Goal: Find specific page/section: Find specific page/section

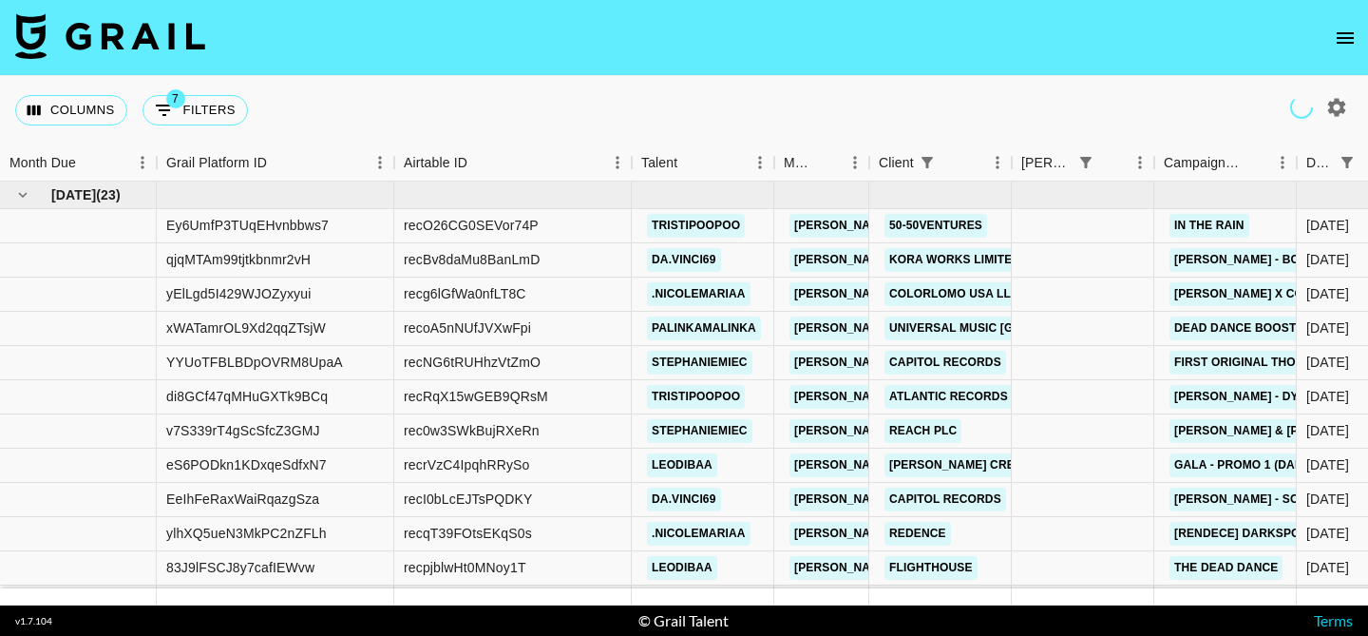
click at [1347, 34] on icon "open drawer" at bounding box center [1345, 38] width 23 height 23
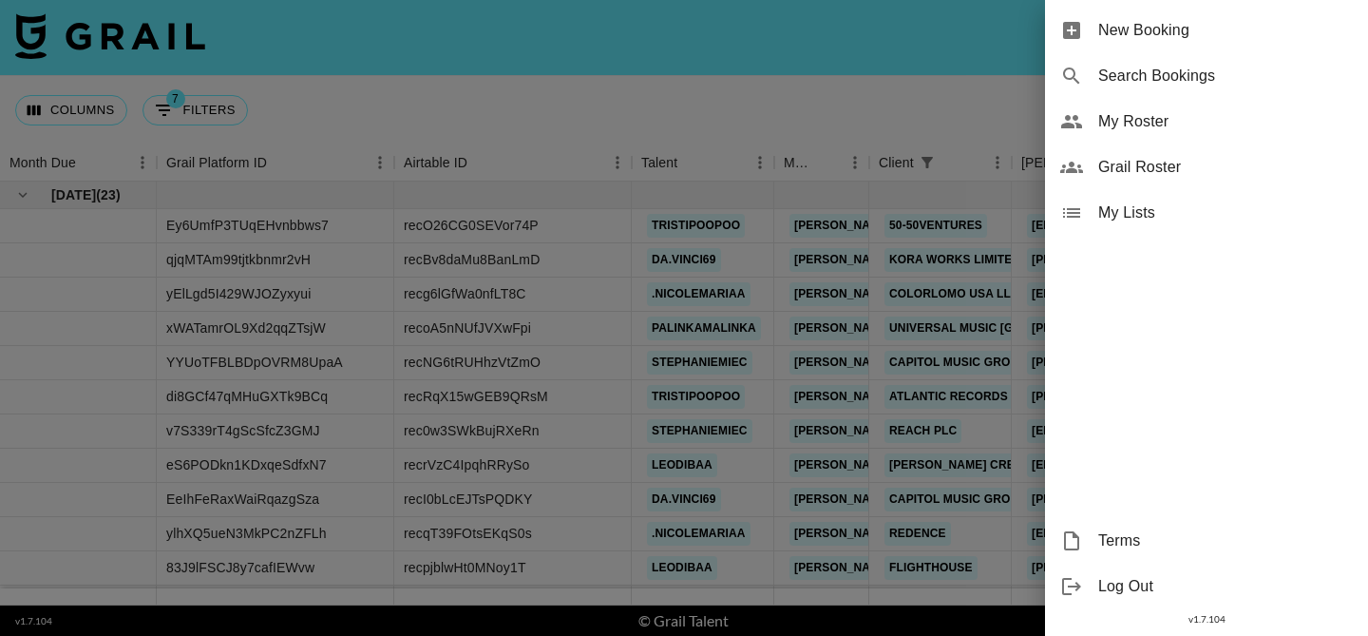
click at [1136, 123] on span "My Roster" at bounding box center [1225, 121] width 255 height 23
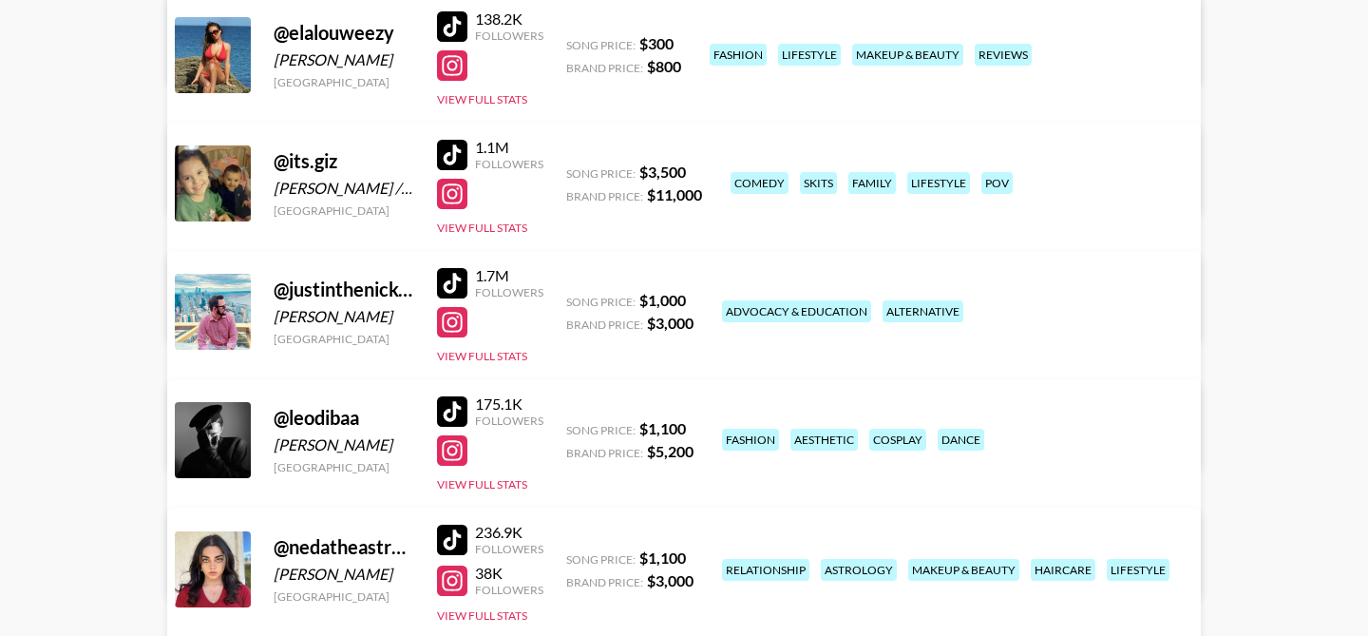
scroll to position [677, 0]
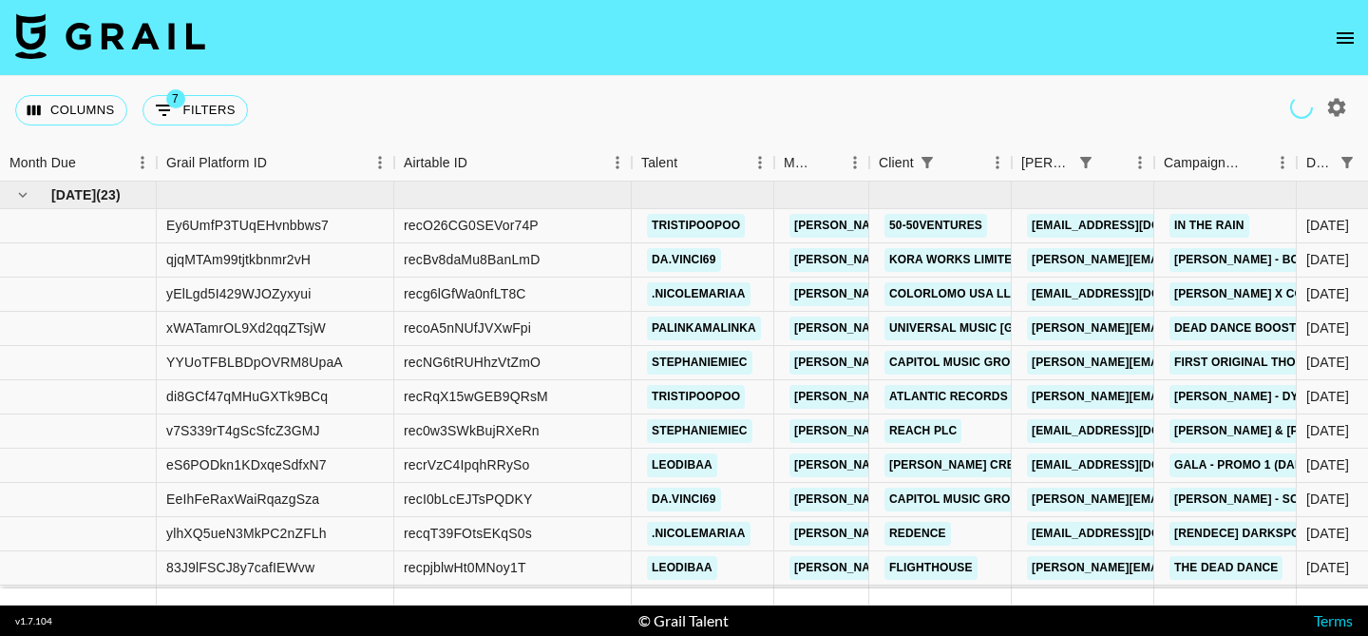
click at [1331, 30] on button "open drawer" at bounding box center [1345, 38] width 38 height 38
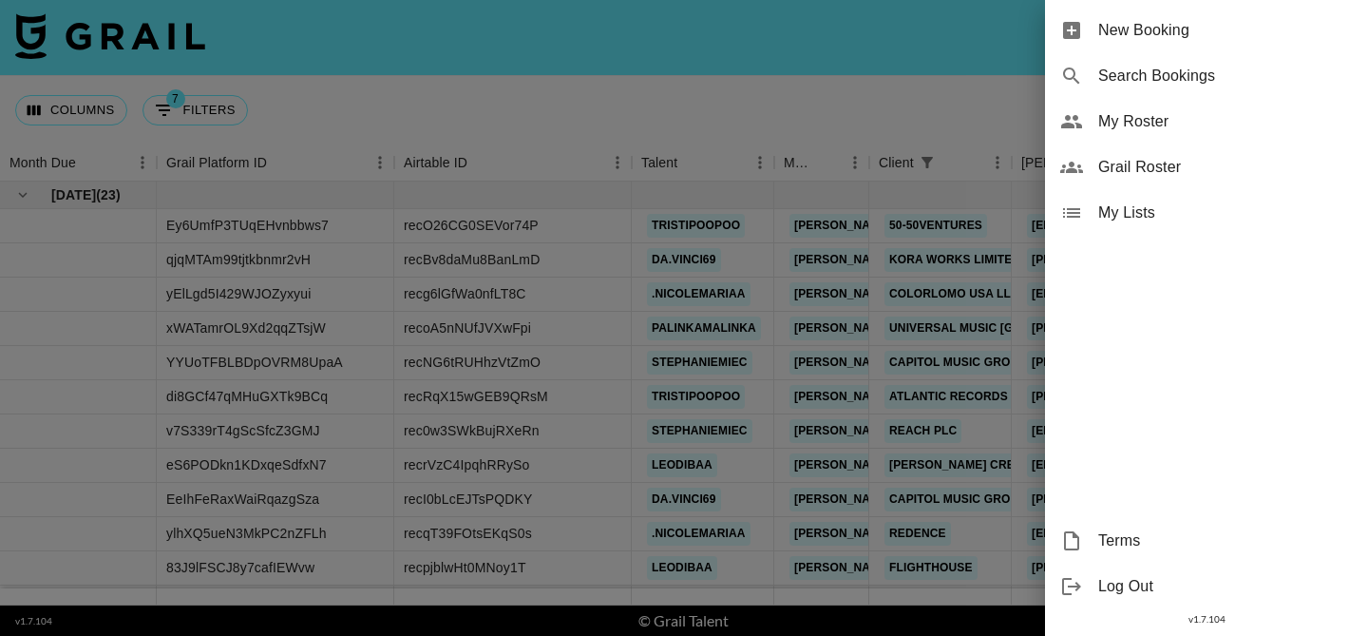
click at [1155, 118] on span "My Roster" at bounding box center [1225, 121] width 255 height 23
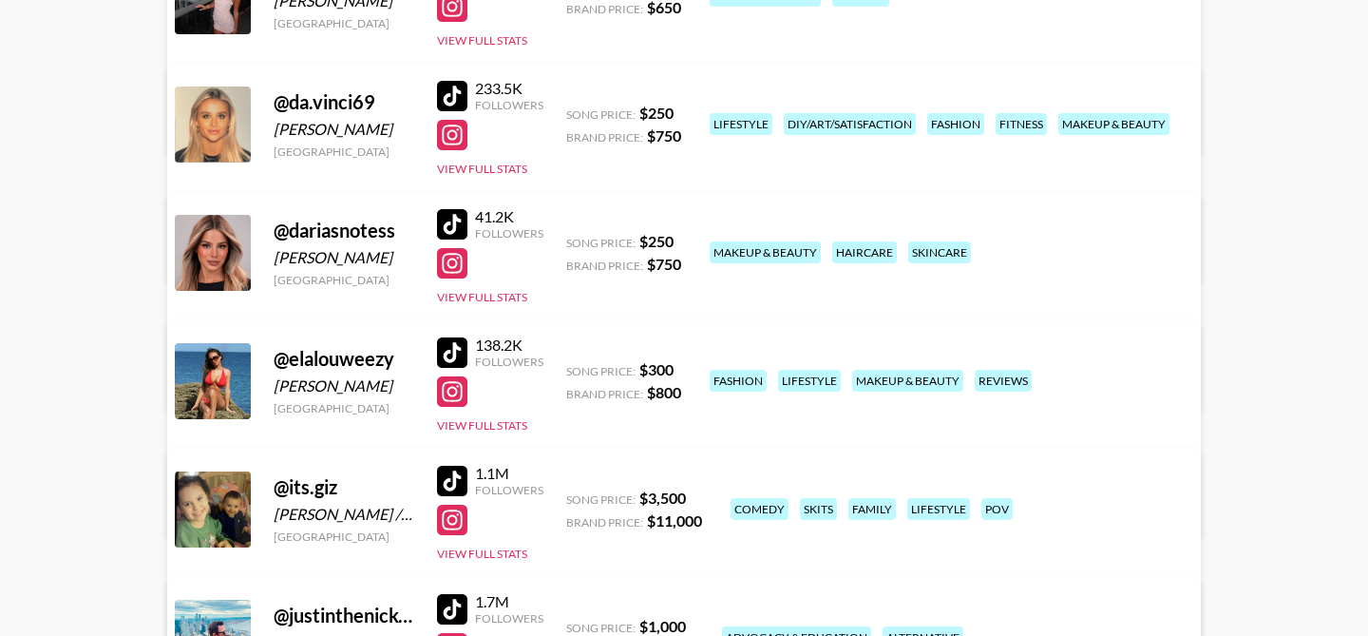
scroll to position [362, 0]
